Goal: Information Seeking & Learning: Learn about a topic

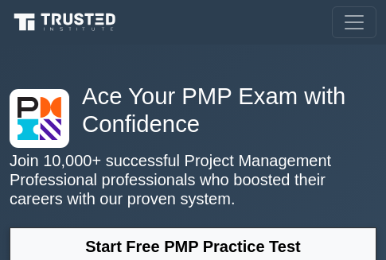
scroll to position [80, 0]
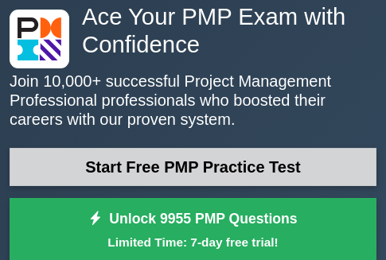
click at [157, 177] on link "Start Free PMP Practice Test" at bounding box center [193, 167] width 367 height 38
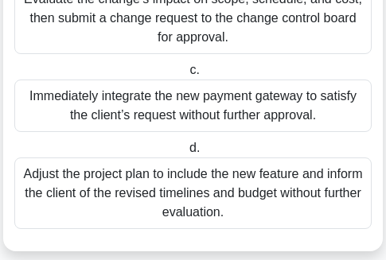
scroll to position [367, 0]
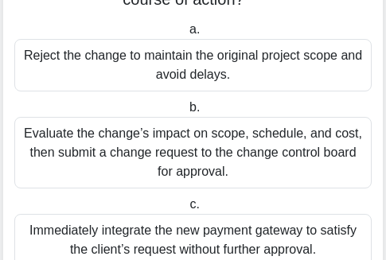
click at [61, 154] on div "Evaluate the change’s impact on scope, schedule, and cost, then submit a change…" at bounding box center [192, 153] width 357 height 72
click at [186, 113] on input "b. Evaluate the change’s impact on scope, schedule, and cost, then submit a cha…" at bounding box center [186, 108] width 0 height 10
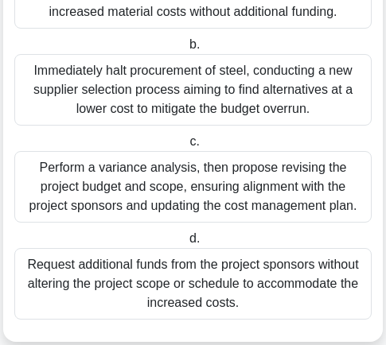
scroll to position [477, 0]
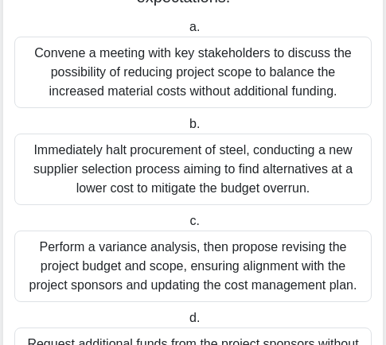
click at [176, 159] on div "Immediately halt procurement of steel, conducting a new supplier selection proc…" at bounding box center [192, 170] width 357 height 72
click at [186, 130] on input "b. Immediately halt procurement of steel, conducting a new supplier selection p…" at bounding box center [186, 124] width 0 height 10
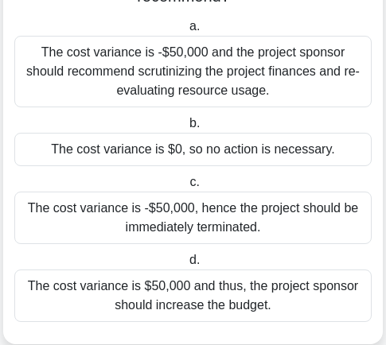
scroll to position [239, 0]
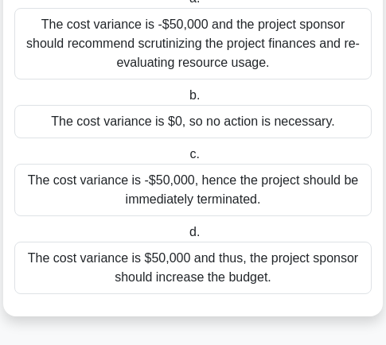
click at [88, 259] on div "The cost variance is $50,000 and thus, the project sponsor should increase the …" at bounding box center [192, 268] width 357 height 53
click at [186, 238] on input "d. The cost variance is $50,000 and thus, the project sponsor should increase t…" at bounding box center [186, 233] width 0 height 10
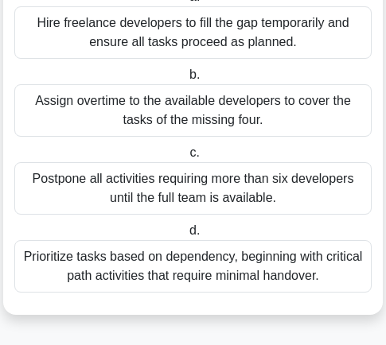
scroll to position [492, 0]
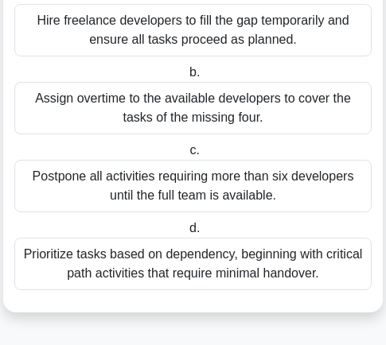
click at [63, 259] on div "Prioritize tasks based on dependency, beginning with critical path activities t…" at bounding box center [192, 264] width 357 height 53
click at [186, 234] on input "d. Prioritize tasks based on dependency, beginning with critical path activitie…" at bounding box center [186, 229] width 0 height 10
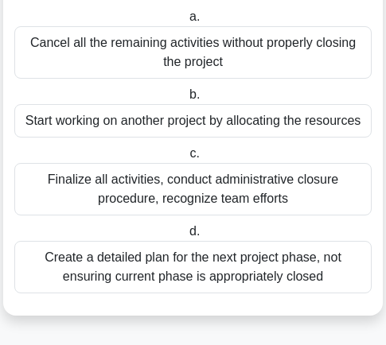
scroll to position [224, 0]
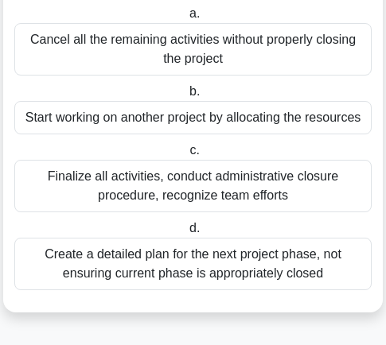
click at [64, 193] on div "Finalize all activities, conduct administrative closure procedure, recognize te…" at bounding box center [192, 186] width 357 height 53
click at [186, 156] on input "c. Finalize all activities, conduct administrative closure procedure, recognize…" at bounding box center [186, 151] width 0 height 10
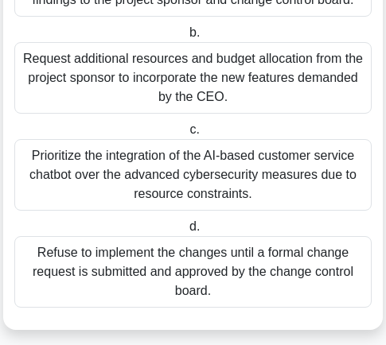
scroll to position [530, 0]
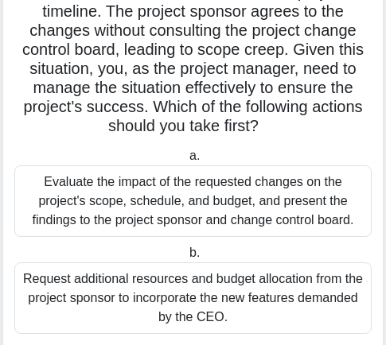
click at [68, 186] on div "Evaluate the impact of the requested changes on the project's scope, schedule, …" at bounding box center [192, 201] width 357 height 72
click at [186, 162] on input "a. Evaluate the impact of the requested changes on the project's scope, schedul…" at bounding box center [186, 156] width 0 height 10
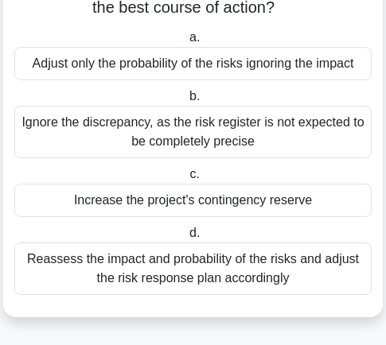
scroll to position [167, 0]
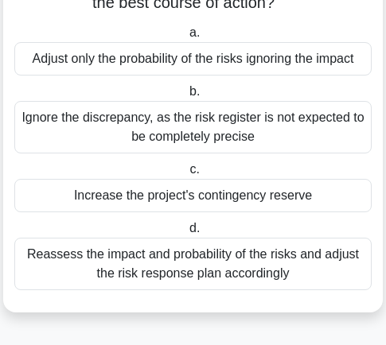
click at [109, 259] on div "Reassess the impact and probability of the risks and adjust the risk response p…" at bounding box center [192, 264] width 357 height 53
click at [186, 234] on input "d. Reassess the impact and probability of the risks and adjust the risk respons…" at bounding box center [186, 229] width 0 height 10
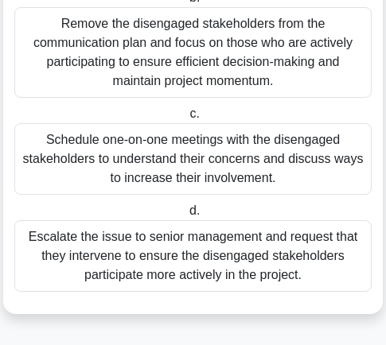
scroll to position [301, 0]
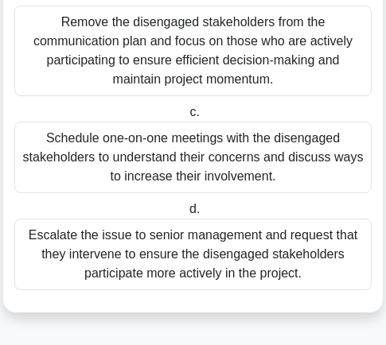
click at [76, 153] on div "Schedule one-on-one meetings with the disengaged stakeholders to understand the…" at bounding box center [192, 158] width 357 height 72
click at [186, 118] on input "c. Schedule one-on-one meetings with the disengaged stakeholders to understand …" at bounding box center [186, 112] width 0 height 10
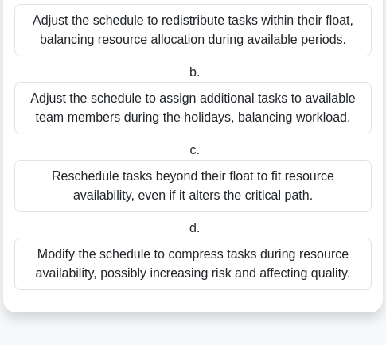
scroll to position [164, 0]
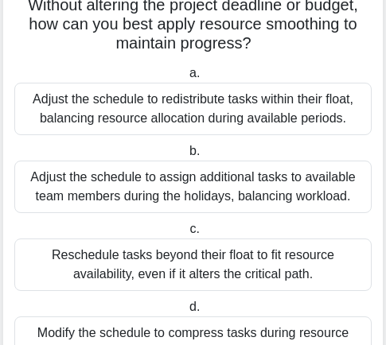
click at [41, 110] on div "Adjust the schedule to redistribute tasks within their float, balancing resourc…" at bounding box center [192, 109] width 357 height 53
click at [186, 79] on input "a. Adjust the schedule to redistribute tasks within their float, balancing reso…" at bounding box center [186, 73] width 0 height 10
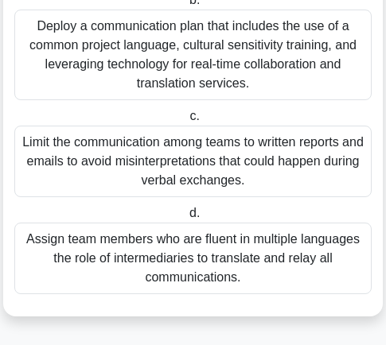
scroll to position [625, 0]
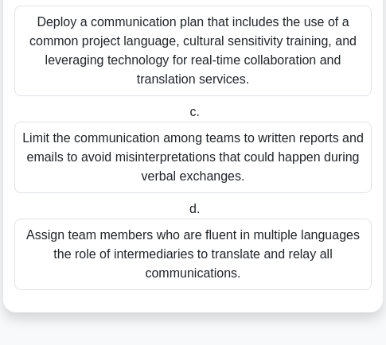
click at [82, 242] on div "Assign team members who are fluent in multiple languages the role of intermedia…" at bounding box center [192, 255] width 357 height 72
click at [186, 215] on input "d. Assign team members who are fluent in multiple languages the role of interme…" at bounding box center [186, 209] width 0 height 10
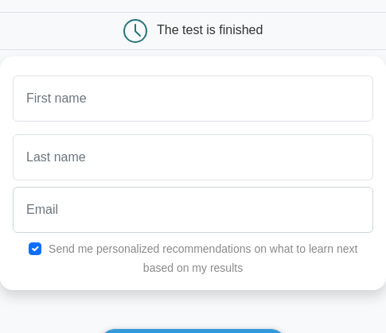
scroll to position [159, 0]
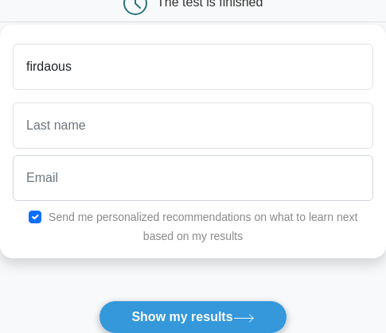
type input "firdaous"
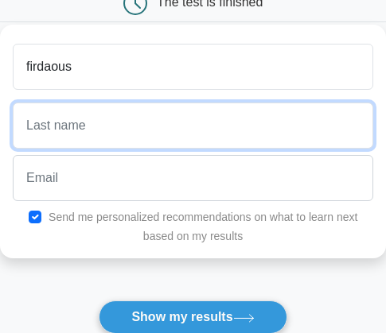
click at [63, 139] on input "text" at bounding box center [193, 126] width 360 height 46
type input "oumzil"
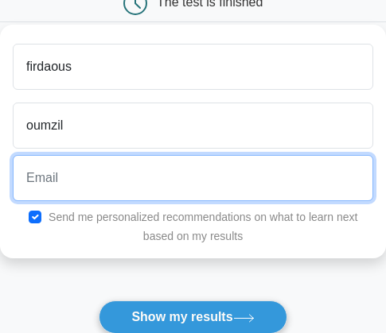
click at [60, 173] on input "email" at bounding box center [193, 178] width 360 height 46
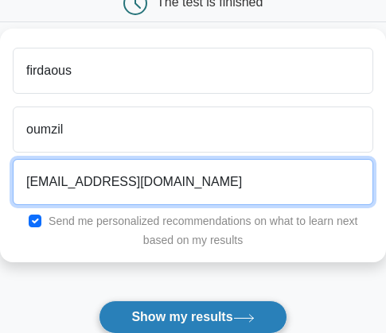
type input "oumzilfirdaous5@gmail.com"
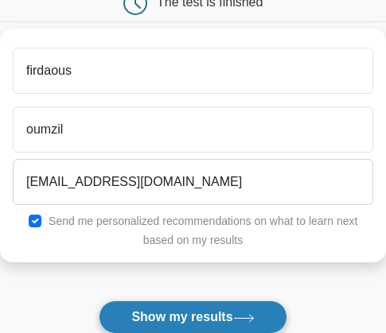
click at [185, 319] on button "Show my results" at bounding box center [193, 317] width 188 height 33
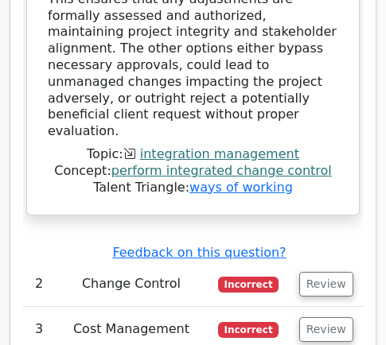
scroll to position [2864, 0]
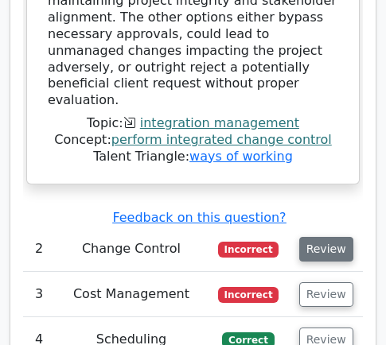
click at [313, 237] on button "Review" at bounding box center [326, 249] width 54 height 25
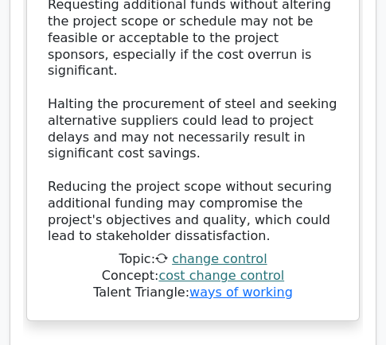
scroll to position [4456, 0]
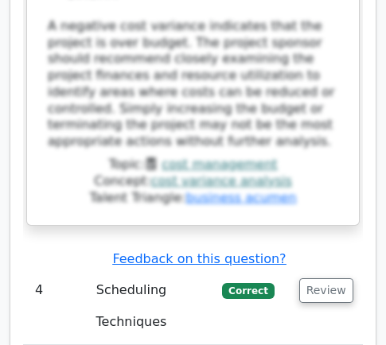
scroll to position [5569, 0]
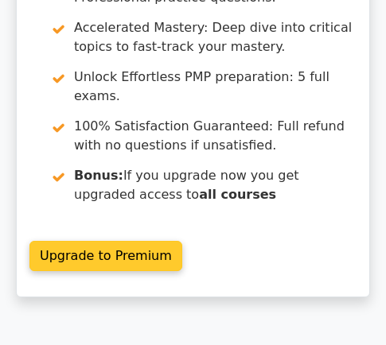
scroll to position [239, 0]
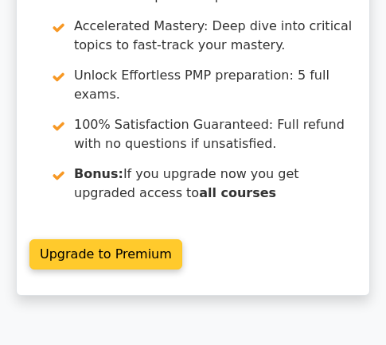
click at [83, 239] on link "Upgrade to Premium" at bounding box center [105, 254] width 153 height 30
